Goal: Book appointment/travel/reservation

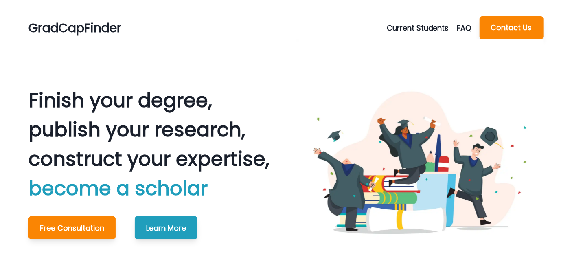
click at [400, 30] on button "Current Students" at bounding box center [422, 27] width 70 height 11
click at [407, 46] on button "Schedule Meeting" at bounding box center [433, 47] width 90 height 15
click at [408, 26] on button "Current Students" at bounding box center [422, 27] width 70 height 11
click at [408, 48] on button "Schedule Meeting" at bounding box center [433, 47] width 90 height 15
click at [409, 28] on button "Current Students" at bounding box center [422, 27] width 70 height 11
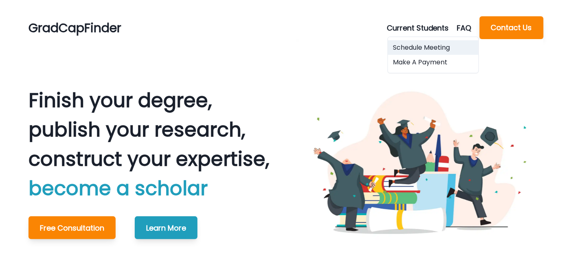
click at [409, 47] on button "Schedule Meeting" at bounding box center [433, 47] width 90 height 15
click at [409, 26] on button "Current Students" at bounding box center [422, 27] width 70 height 11
click at [409, 46] on button "Schedule Meeting" at bounding box center [433, 47] width 90 height 15
click at [411, 28] on button "Current Students" at bounding box center [422, 27] width 70 height 11
click at [411, 43] on button "Schedule Meeting" at bounding box center [433, 47] width 90 height 15
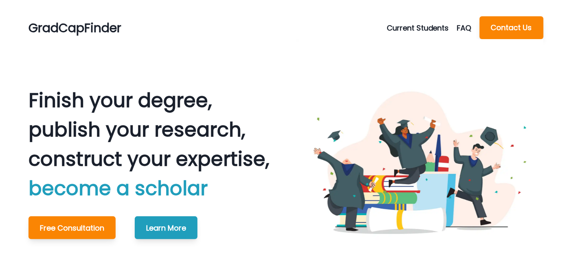
click at [411, 29] on button "Current Students" at bounding box center [422, 27] width 70 height 11
click at [411, 48] on button "Schedule Meeting" at bounding box center [433, 47] width 90 height 15
click at [410, 30] on button "Current Students" at bounding box center [422, 27] width 70 height 11
click at [410, 51] on button "Schedule Meeting" at bounding box center [433, 47] width 90 height 15
click at [407, 29] on button "Current Students" at bounding box center [422, 27] width 70 height 11
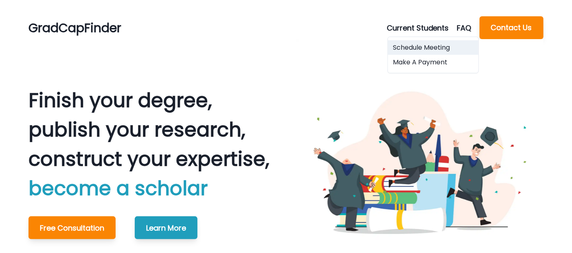
click at [409, 47] on button "Schedule Meeting" at bounding box center [433, 47] width 90 height 15
click at [409, 29] on button "Current Students" at bounding box center [422, 27] width 70 height 11
click at [410, 48] on button "Schedule Meeting" at bounding box center [433, 47] width 90 height 15
click at [410, 24] on button "Current Students" at bounding box center [422, 27] width 70 height 11
click at [411, 40] on div "Schedule Meeting Make A Payment" at bounding box center [433, 55] width 91 height 37
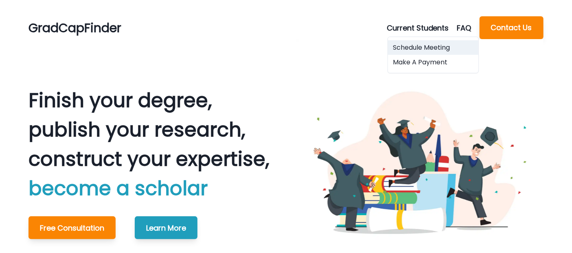
click at [412, 46] on button "Schedule Meeting" at bounding box center [433, 47] width 90 height 15
click at [424, 25] on button "Current Students" at bounding box center [422, 27] width 70 height 11
click at [417, 49] on button "Schedule Meeting" at bounding box center [433, 47] width 90 height 15
click at [417, 31] on button "Current Students" at bounding box center [422, 27] width 70 height 11
click at [417, 46] on button "Schedule Meeting" at bounding box center [433, 47] width 90 height 15
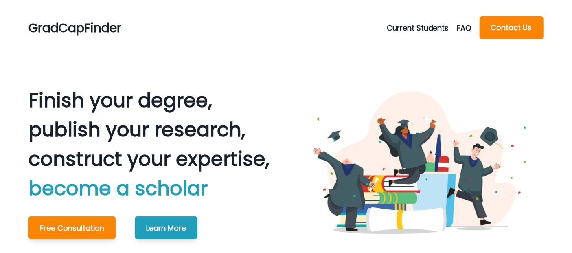
click at [415, 29] on button "Current Students" at bounding box center [422, 27] width 70 height 11
click at [415, 46] on button "Schedule Meeting" at bounding box center [433, 47] width 90 height 15
click at [416, 25] on button "Current Students" at bounding box center [422, 27] width 70 height 11
click at [416, 45] on button "Schedule Meeting" at bounding box center [433, 47] width 90 height 15
click at [409, 25] on button "Current Students" at bounding box center [422, 27] width 70 height 11
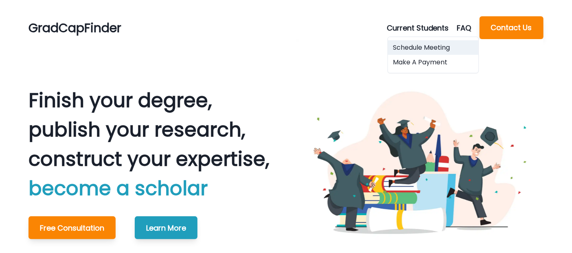
click at [406, 51] on button "Schedule Meeting" at bounding box center [433, 47] width 90 height 15
click at [410, 27] on button "Current Students" at bounding box center [422, 27] width 70 height 11
click at [410, 42] on button "Schedule Meeting" at bounding box center [433, 47] width 90 height 15
click at [433, 29] on button "Current Students" at bounding box center [422, 27] width 70 height 11
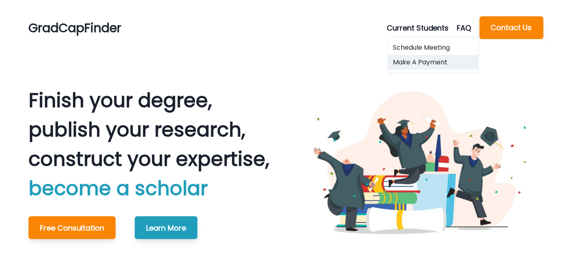
click at [426, 61] on button "Make A Payment" at bounding box center [433, 62] width 90 height 15
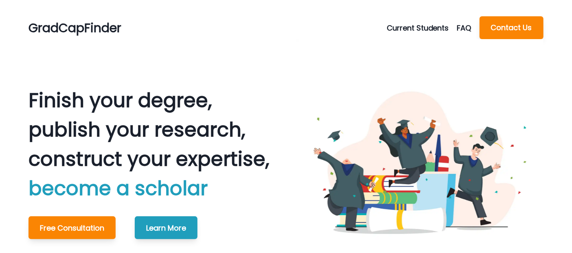
click at [407, 27] on button "Current Students" at bounding box center [422, 27] width 70 height 11
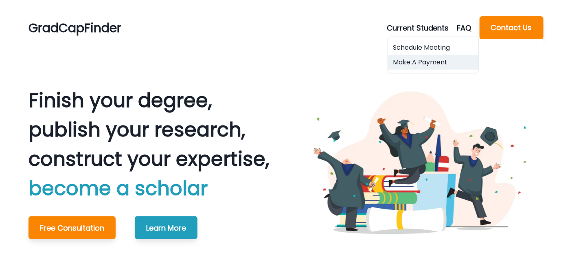
click at [410, 60] on button "Make A Payment" at bounding box center [433, 62] width 90 height 15
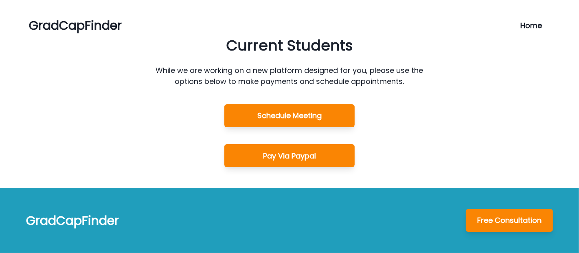
click at [384, 41] on div "GradCapFinder Home Current Students While we are working on a new platform desi…" at bounding box center [289, 126] width 579 height 253
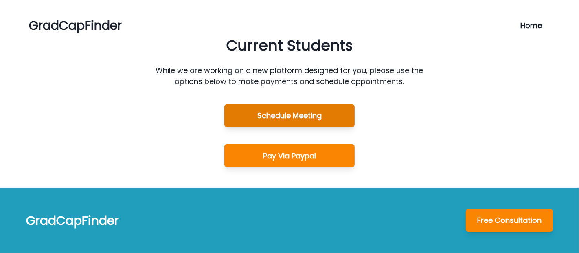
click at [307, 108] on button "Schedule Meeting" at bounding box center [289, 115] width 130 height 23
click at [257, 112] on button "Schedule Meeting" at bounding box center [289, 115] width 130 height 23
click at [292, 115] on button "Schedule Meeting" at bounding box center [289, 115] width 130 height 23
click at [280, 115] on button "Schedule Meeting" at bounding box center [289, 115] width 130 height 23
click at [300, 115] on button "Schedule Meeting" at bounding box center [289, 115] width 130 height 23
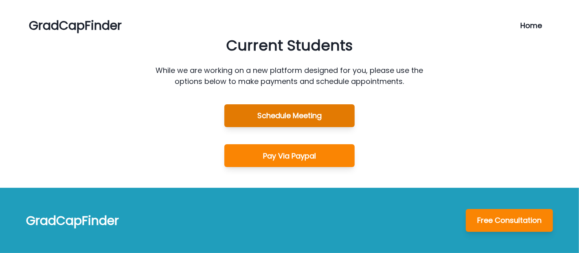
click at [281, 119] on button "Schedule Meeting" at bounding box center [289, 115] width 130 height 23
click at [282, 118] on button "Schedule Meeting" at bounding box center [289, 115] width 130 height 23
click at [318, 122] on button "Schedule Meeting" at bounding box center [289, 115] width 130 height 23
click at [266, 112] on button "Schedule Meeting" at bounding box center [289, 115] width 130 height 23
click at [298, 116] on button "Schedule Meeting" at bounding box center [289, 115] width 130 height 23
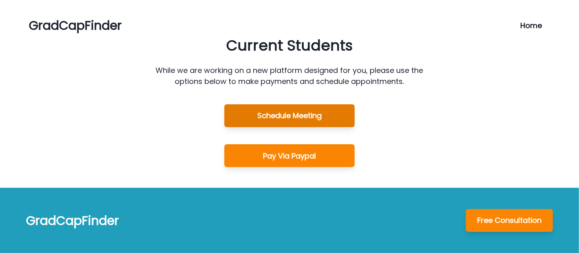
click at [313, 117] on button "Schedule Meeting" at bounding box center [289, 115] width 130 height 23
click at [303, 120] on button "Schedule Meeting" at bounding box center [289, 115] width 130 height 23
click at [334, 113] on button "Schedule Meeting" at bounding box center [289, 115] width 130 height 23
click at [291, 118] on button "Schedule Meeting" at bounding box center [289, 115] width 130 height 23
click at [295, 117] on button "Schedule Meeting" at bounding box center [289, 115] width 130 height 23
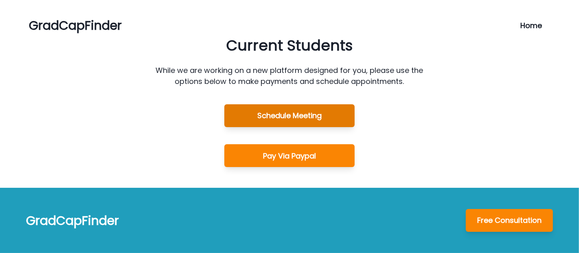
click at [310, 122] on button "Schedule Meeting" at bounding box center [289, 115] width 130 height 23
